Goal: Use online tool/utility: Utilize a website feature to perform a specific function

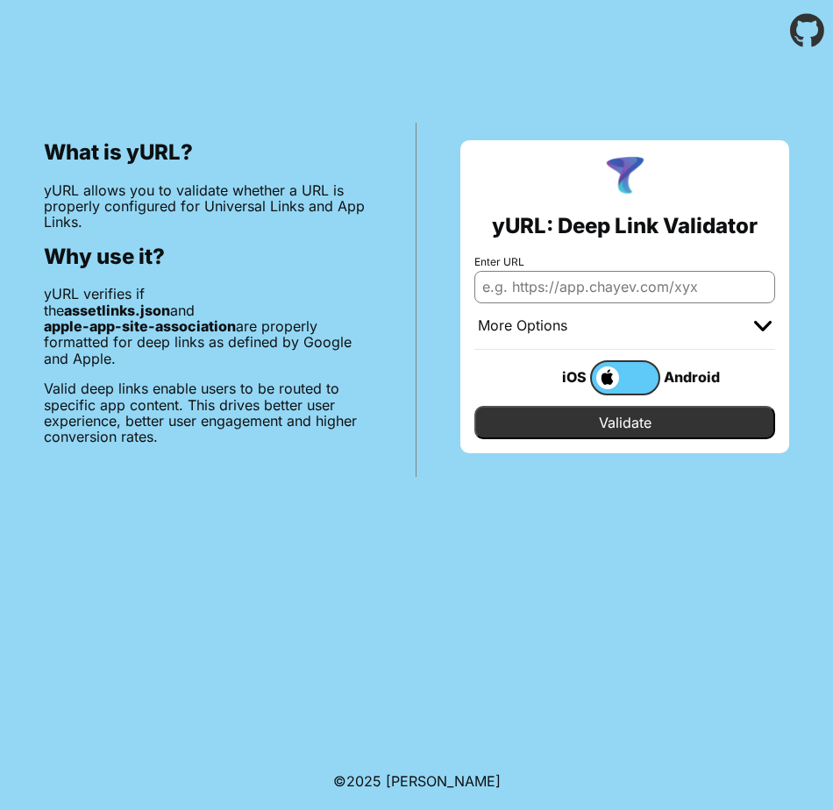
click at [553, 287] on input "Enter URL" at bounding box center [625, 287] width 301 height 32
paste input "[URL][DOMAIN_NAME]"
type input "[URL][DOMAIN_NAME]"
click at [631, 417] on input "Validate" at bounding box center [625, 422] width 301 height 33
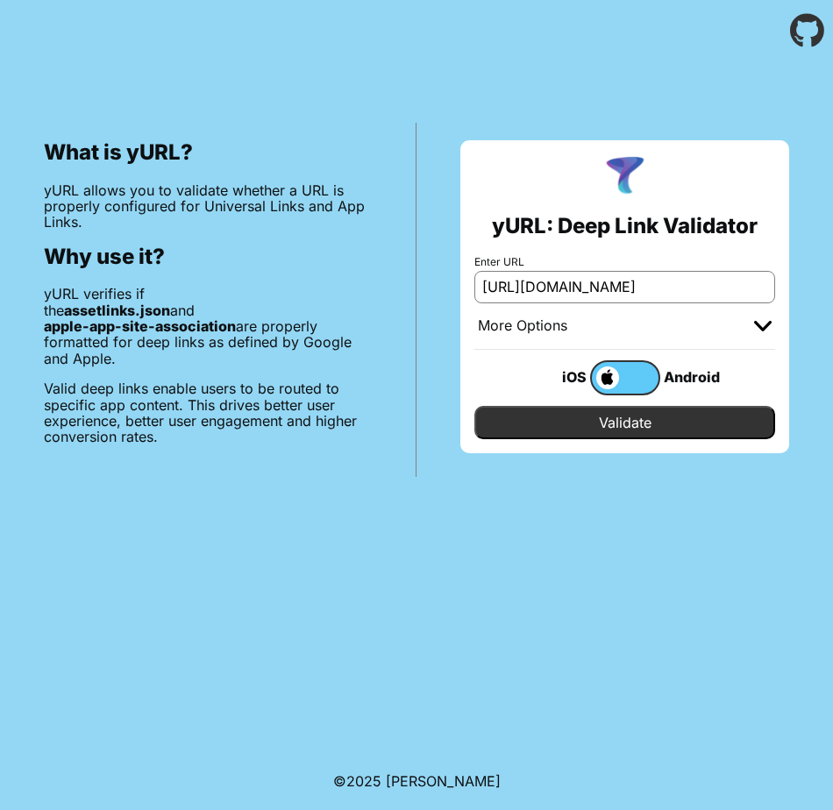
scroll to position [0, 0]
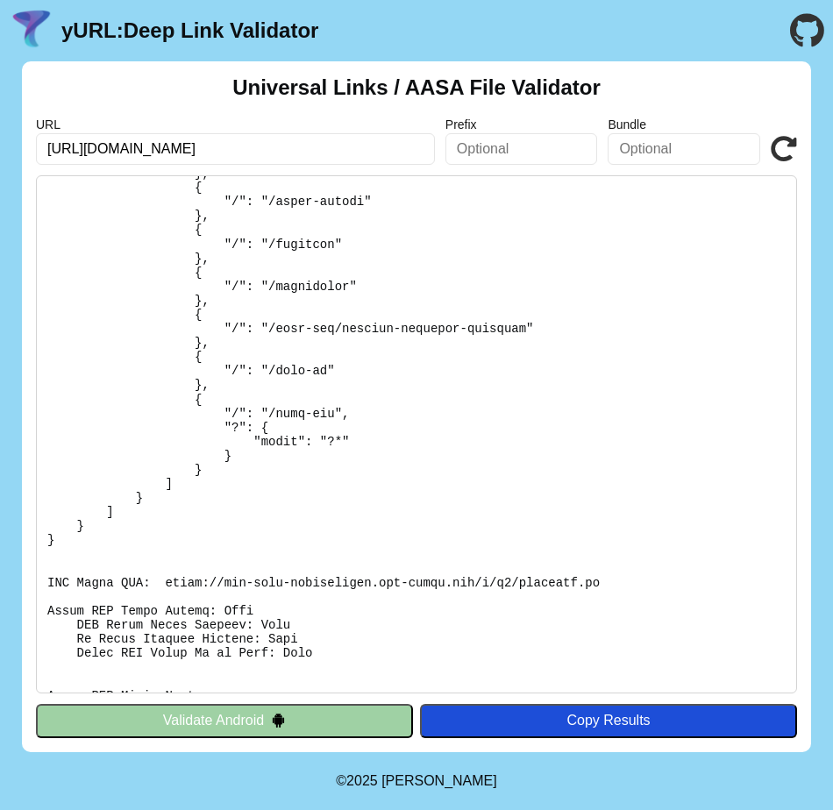
scroll to position [2794, 0]
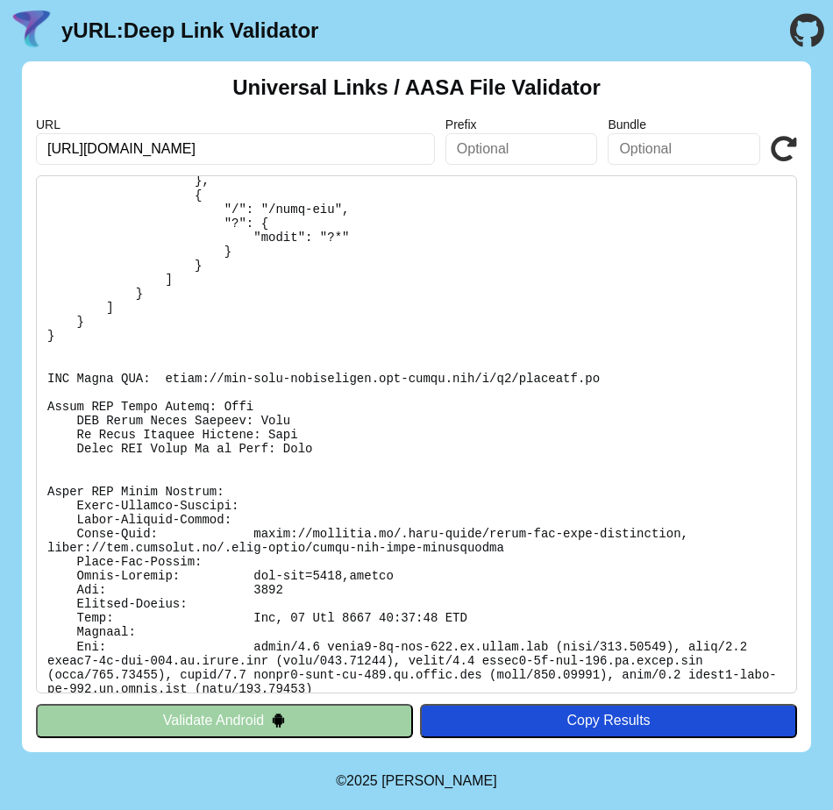
click at [260, 726] on button "Validate Android" at bounding box center [224, 720] width 377 height 33
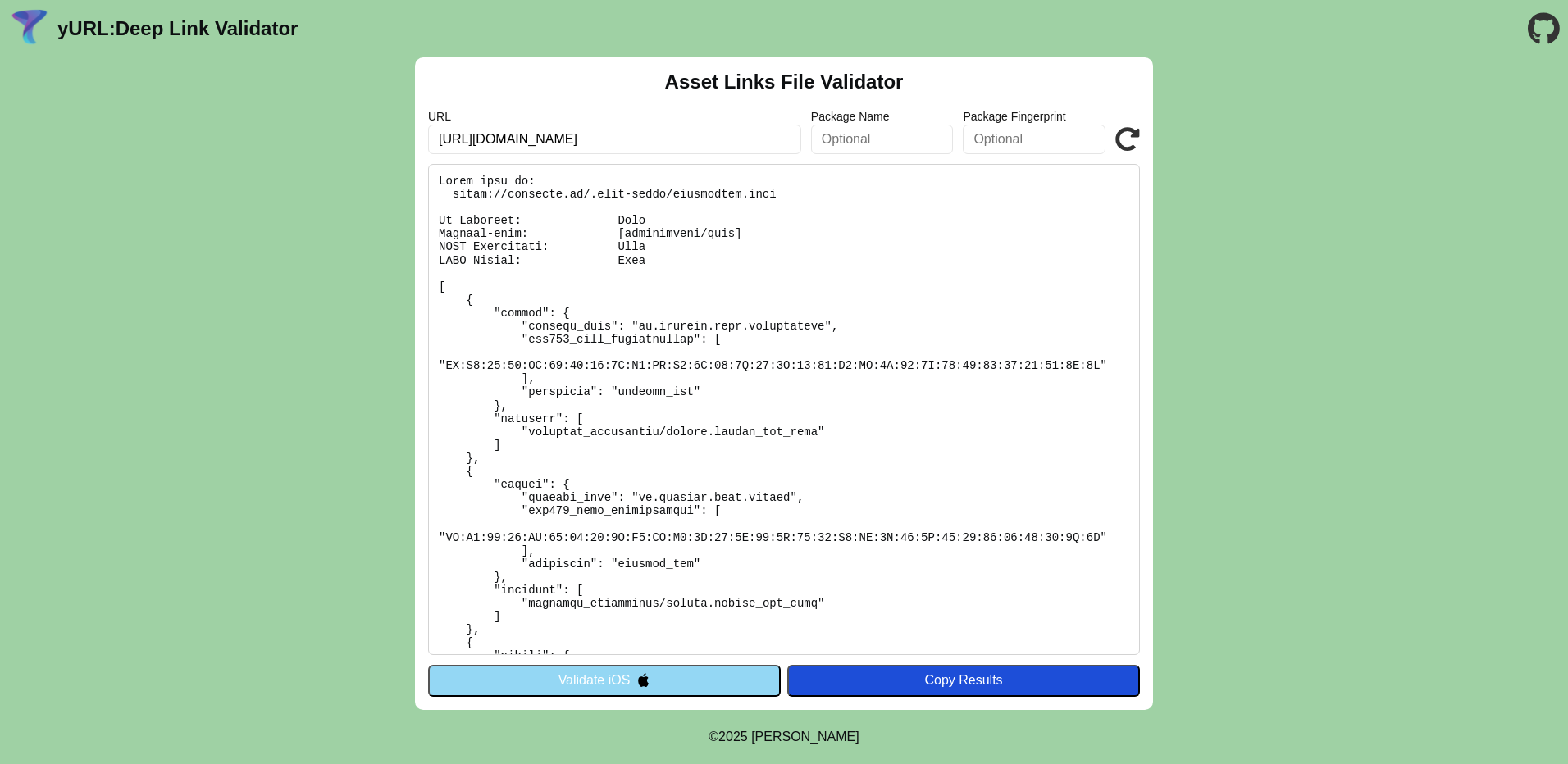
click at [671, 686] on button "Validate iOS" at bounding box center [604, 680] width 352 height 31
